Goal: Information Seeking & Learning: Learn about a topic

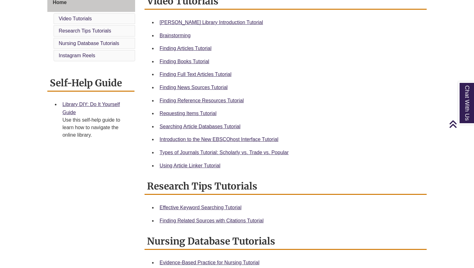
scroll to position [179, 0]
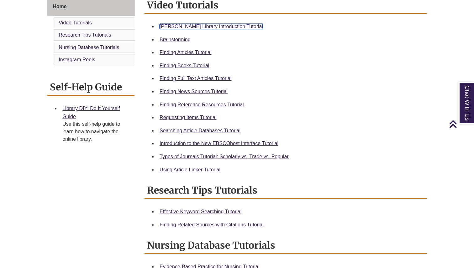
click at [199, 26] on link "Berntsen Library Introduction Tutorial" at bounding box center [210, 26] width 103 height 5
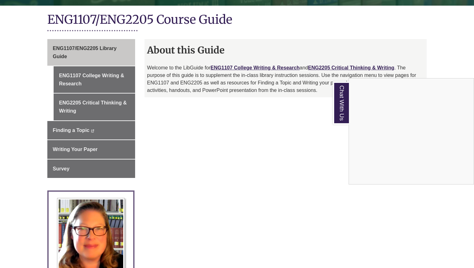
scroll to position [137, 0]
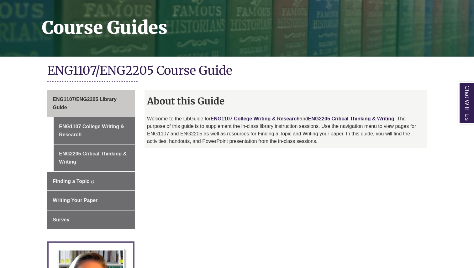
scroll to position [92, 0]
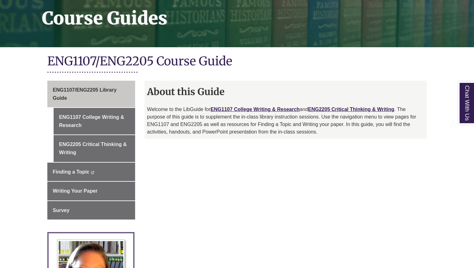
scroll to position [99, 0]
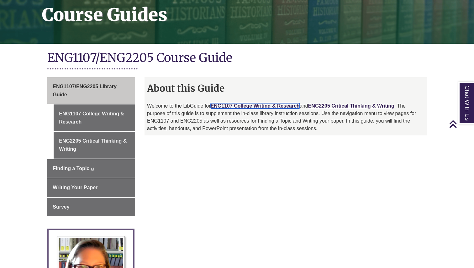
click at [244, 106] on link "ENG1107 College Writing & Research" at bounding box center [254, 105] width 89 height 5
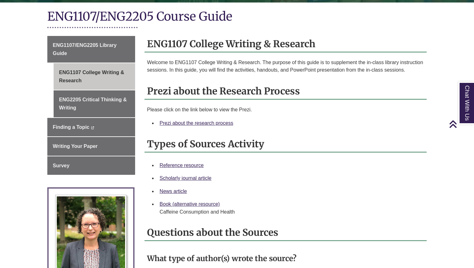
scroll to position [142, 0]
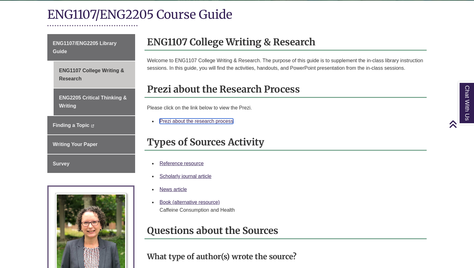
click at [218, 120] on link "Prezi about the research process" at bounding box center [196, 121] width 74 height 5
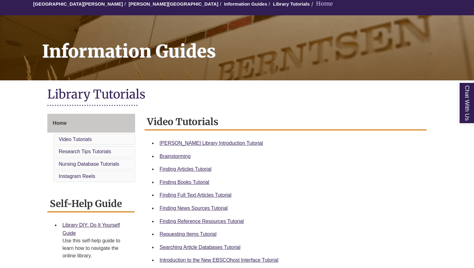
scroll to position [65, 0]
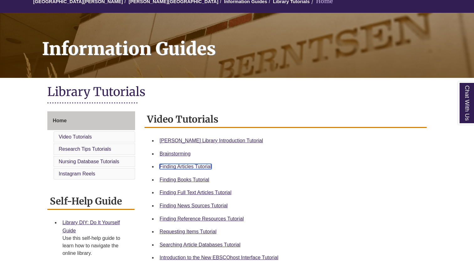
click at [188, 166] on link "Finding Articles Tutorial" at bounding box center [185, 166] width 52 height 5
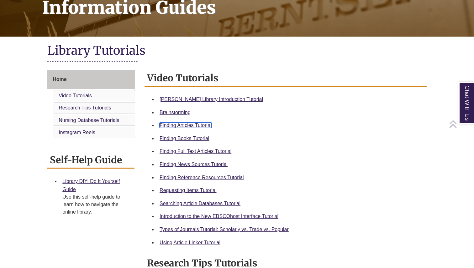
scroll to position [106, 0]
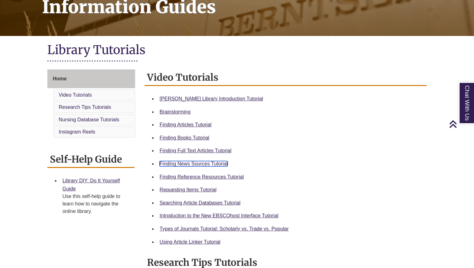
click at [190, 164] on link "Finding News Sources Tutorial" at bounding box center [193, 163] width 68 height 5
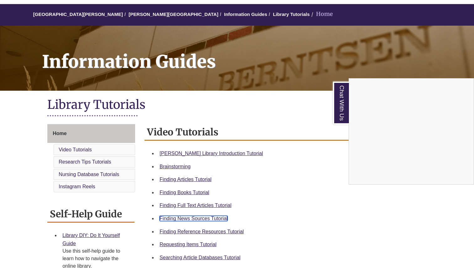
scroll to position [0, 0]
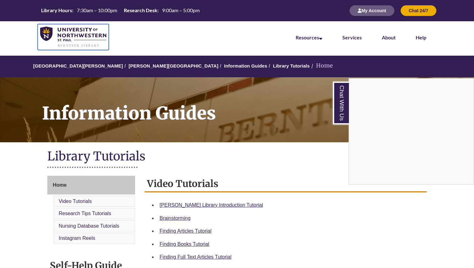
click at [79, 37] on img at bounding box center [73, 37] width 66 height 21
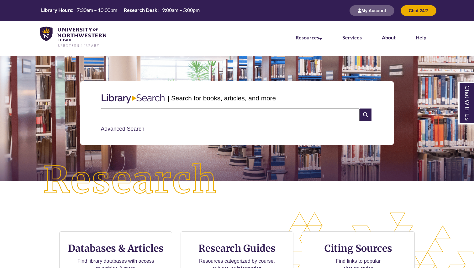
click at [201, 113] on input "text" at bounding box center [230, 115] width 258 height 13
type input "**********"
